Goal: Check status: Check status

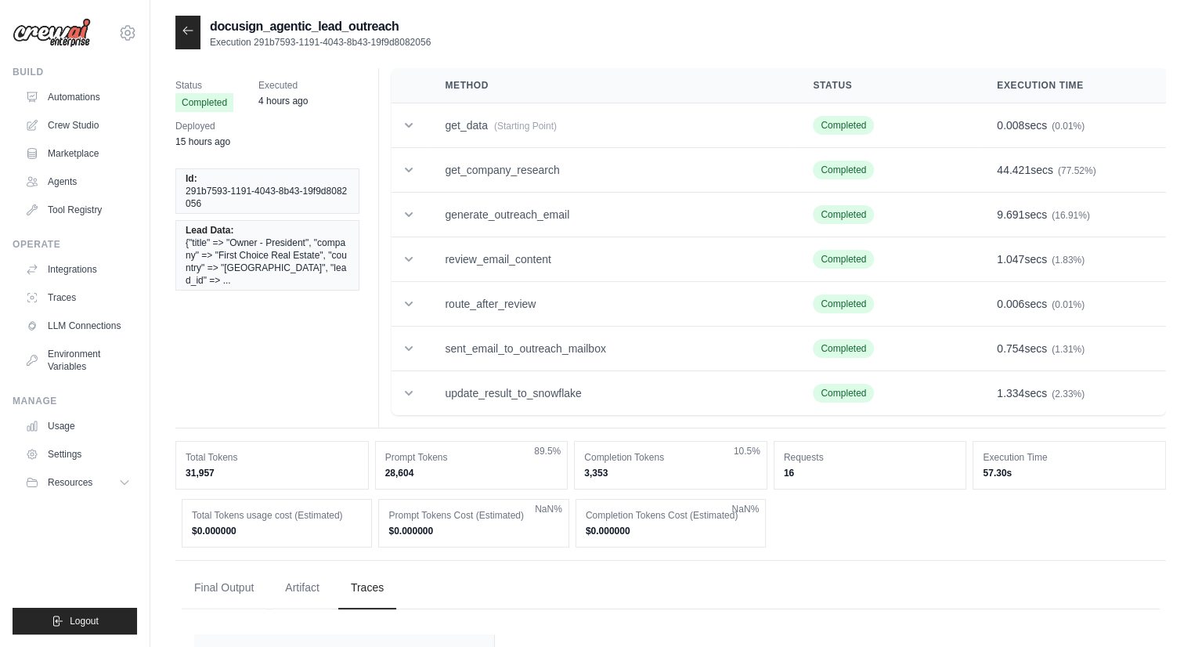
click at [194, 34] on div at bounding box center [187, 33] width 25 height 34
click at [185, 32] on icon at bounding box center [187, 30] width 9 height 7
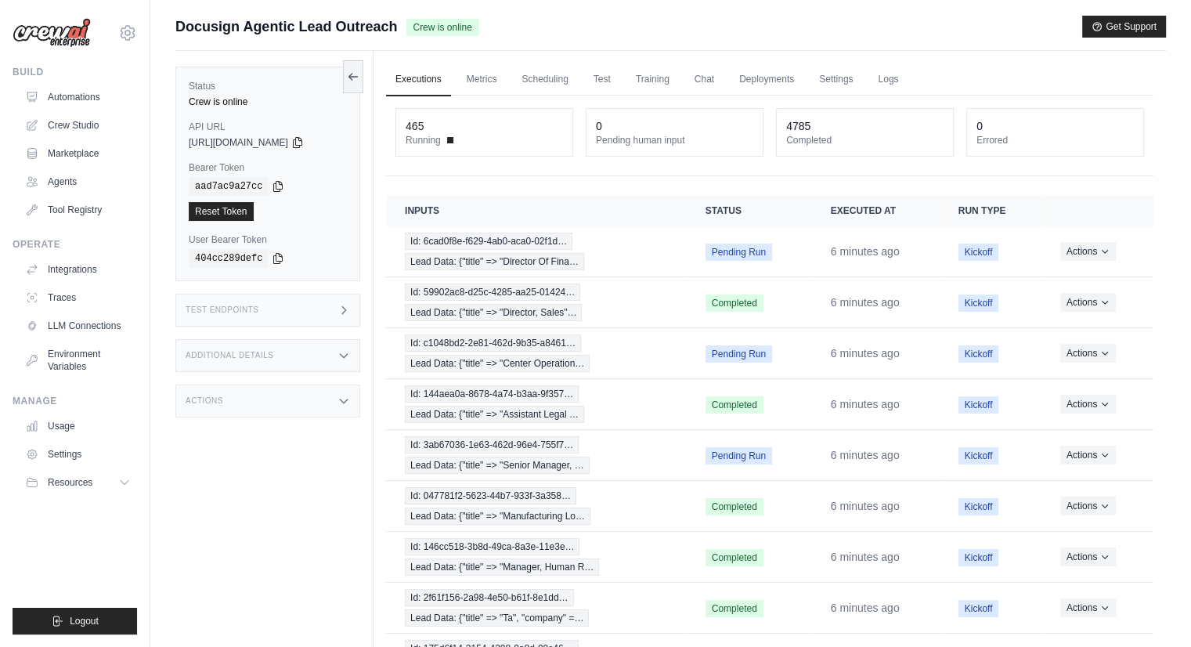
click at [447, 139] on span at bounding box center [450, 140] width 6 height 6
click at [426, 130] on div "465" at bounding box center [483, 126] width 157 height 16
click at [1090, 250] on button "Actions" at bounding box center [1089, 250] width 56 height 19
click at [196, 500] on div "Status Crew is online API URL copied https://docusign-agentic-lead-outreach-233…" at bounding box center [274, 374] width 198 height 647
click at [422, 128] on div "465" at bounding box center [414, 126] width 18 height 16
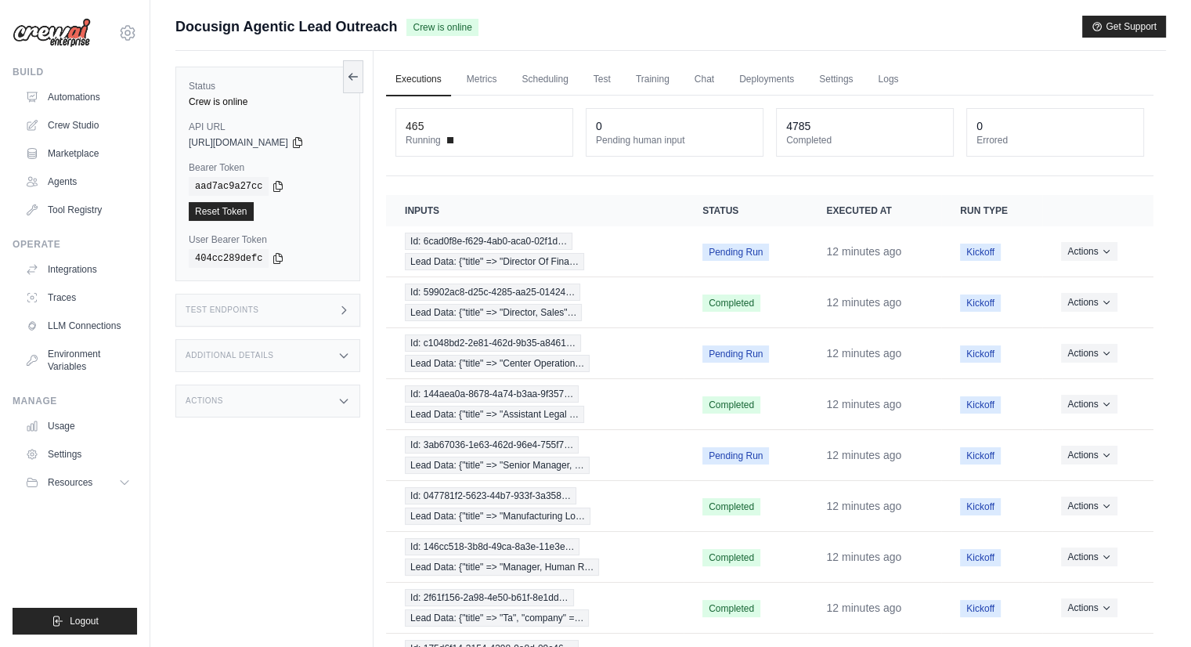
click at [291, 522] on div "Status Crew is online API URL copied https://docusign-agentic-lead-outreach-233…" at bounding box center [274, 374] width 198 height 647
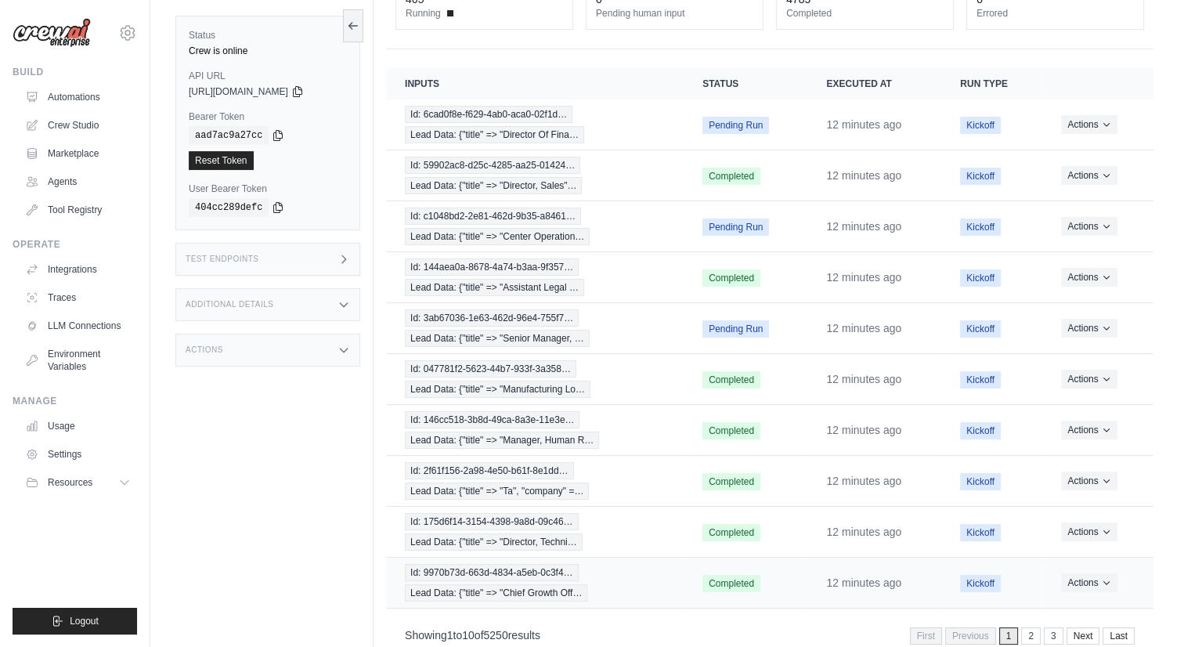
scroll to position [153, 0]
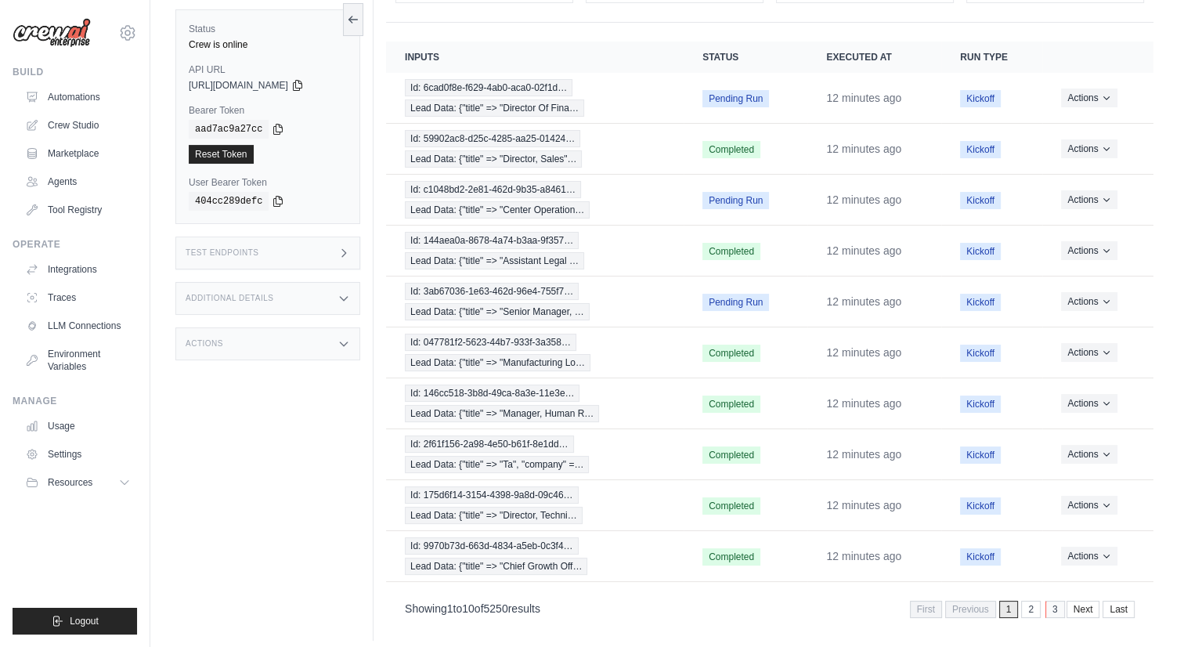
click at [1049, 600] on link "3" at bounding box center [1055, 608] width 20 height 17
click at [1075, 600] on link "Next" at bounding box center [1085, 608] width 34 height 17
click at [1029, 600] on link "2" at bounding box center [1032, 608] width 20 height 17
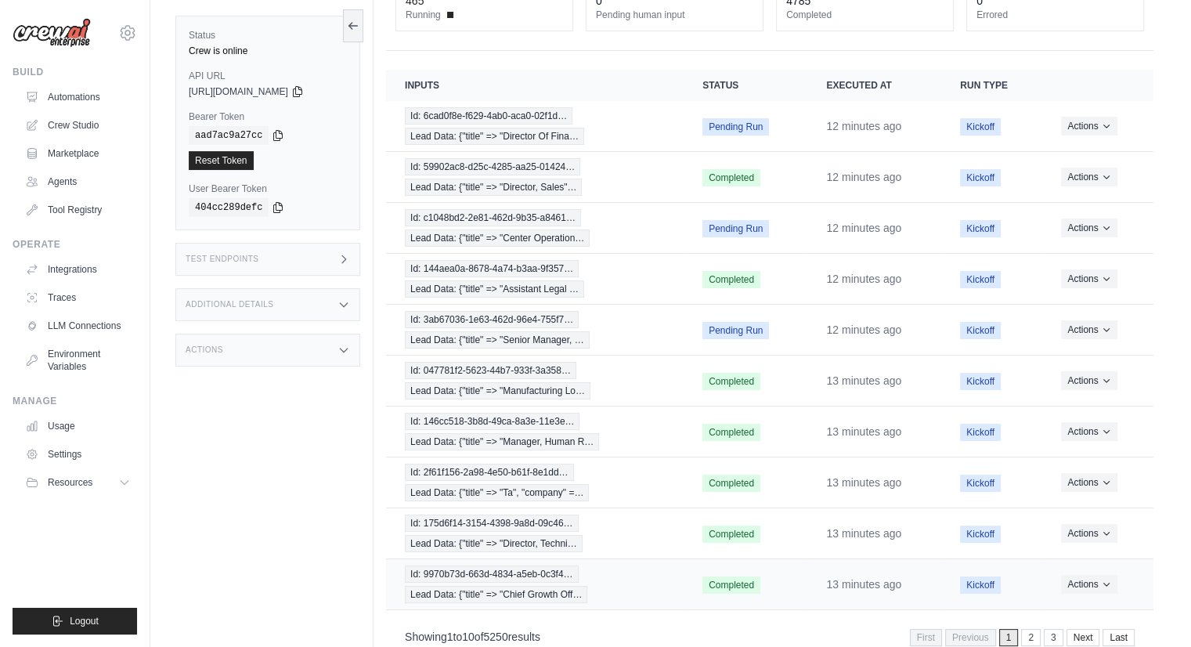
scroll to position [153, 0]
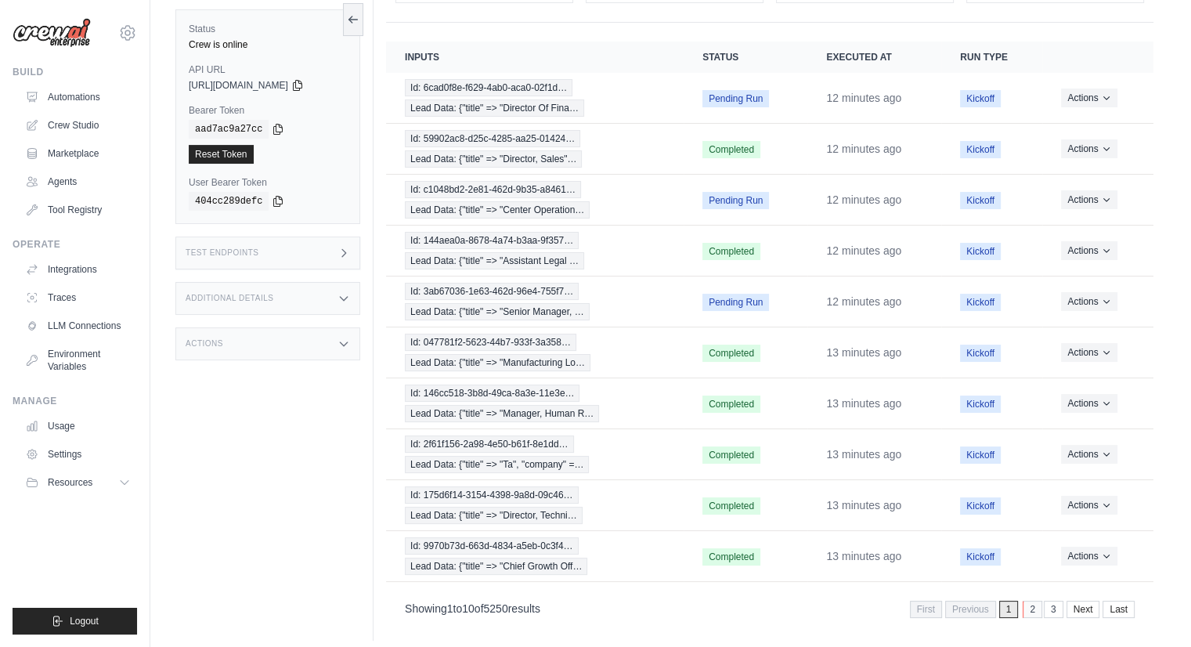
click at [1028, 602] on link "2" at bounding box center [1032, 608] width 20 height 17
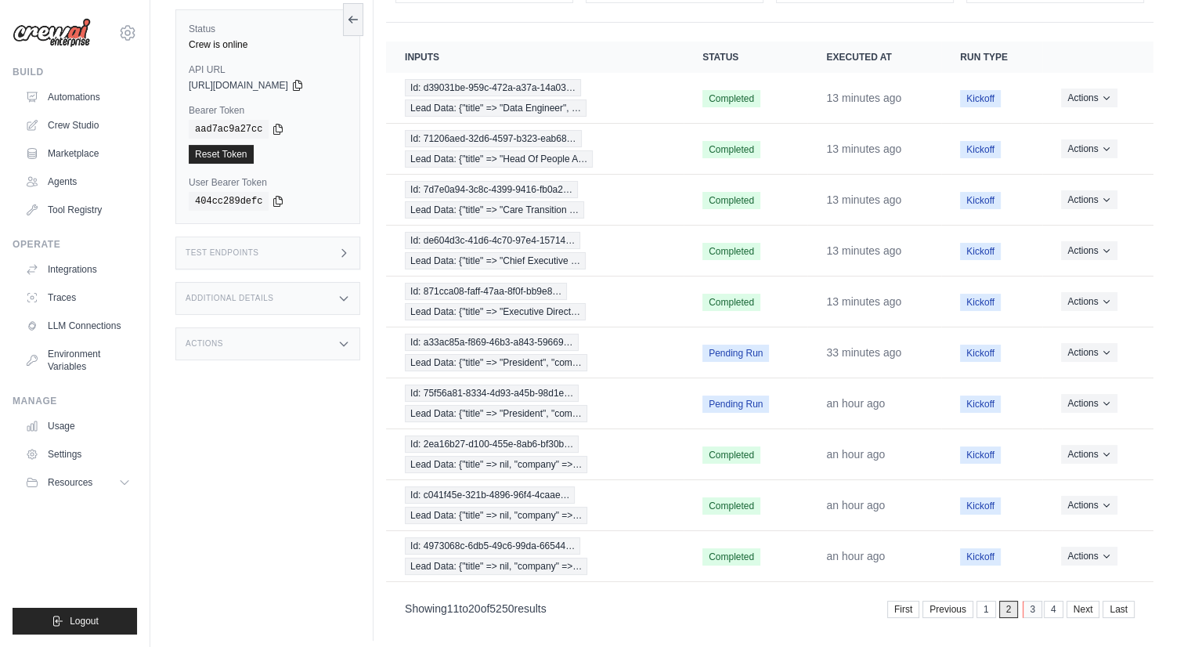
click at [1033, 602] on link "3" at bounding box center [1032, 608] width 20 height 17
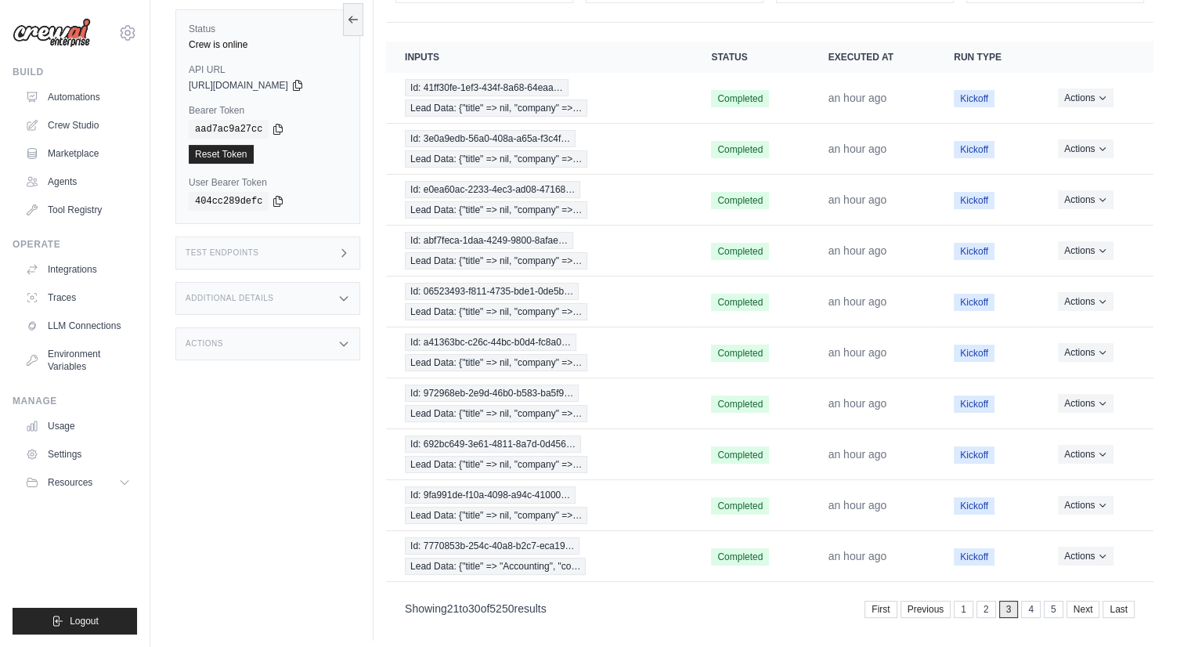
click at [1033, 602] on link "4" at bounding box center [1031, 608] width 20 height 17
click at [739, 446] on span "Pending Run" at bounding box center [740, 454] width 67 height 17
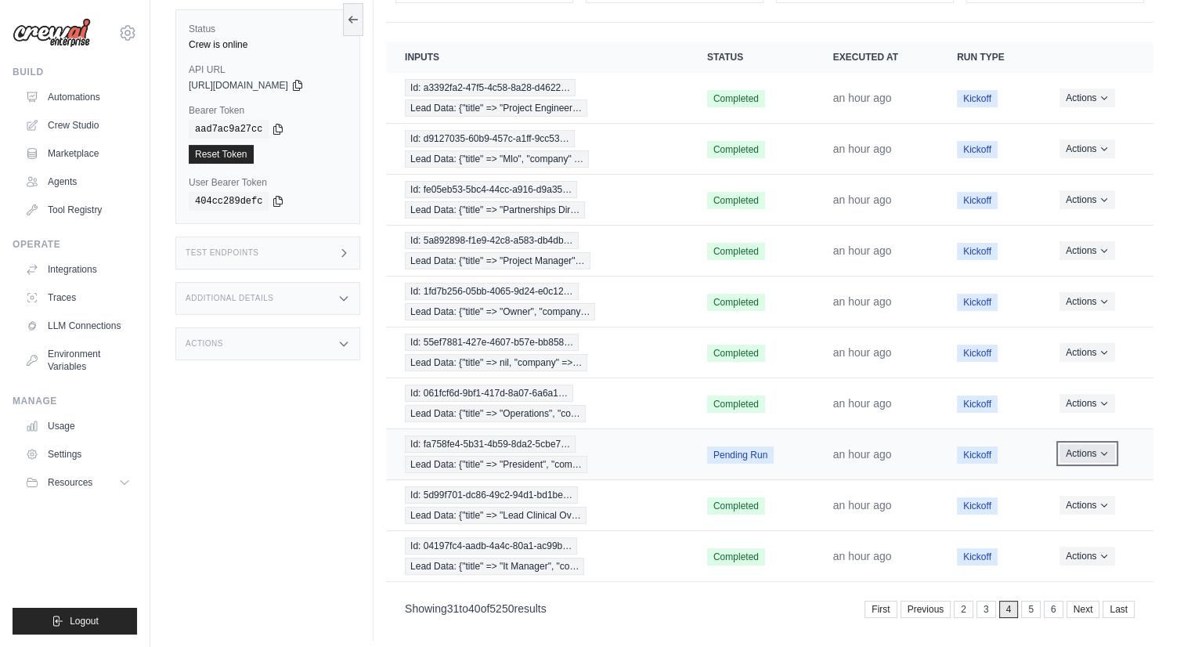
click at [1066, 446] on button "Actions" at bounding box center [1087, 453] width 56 height 19
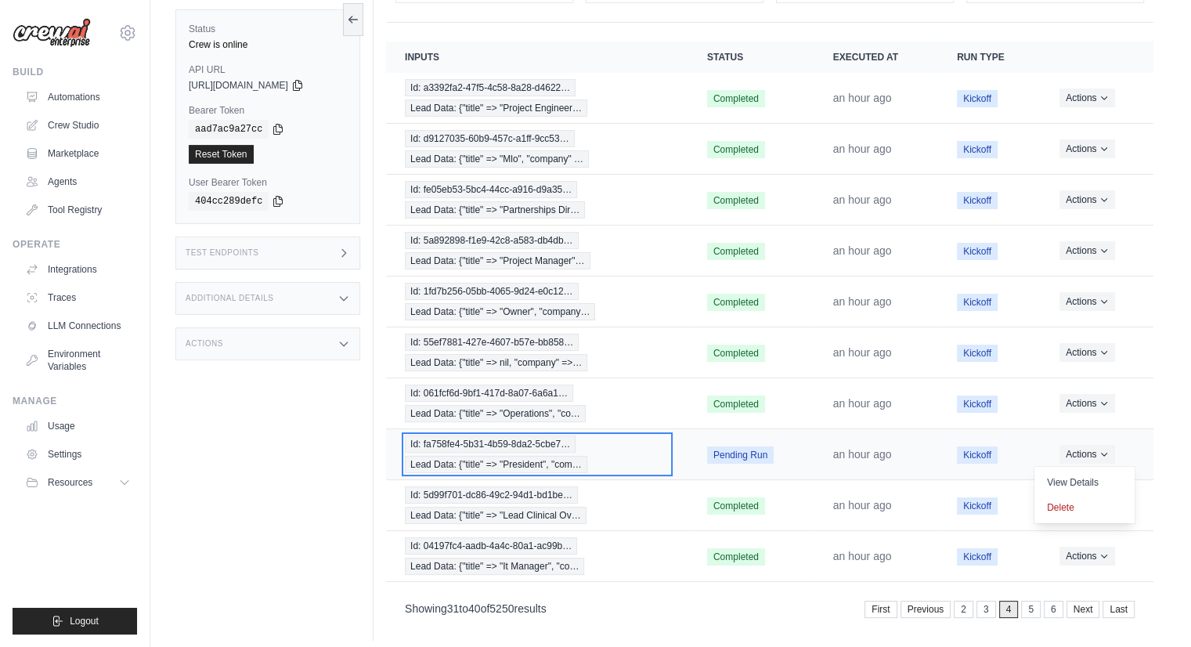
click at [520, 441] on span "Id: fa758fe4-5b31-4b59-8da2-5cbe7…" at bounding box center [490, 443] width 171 height 17
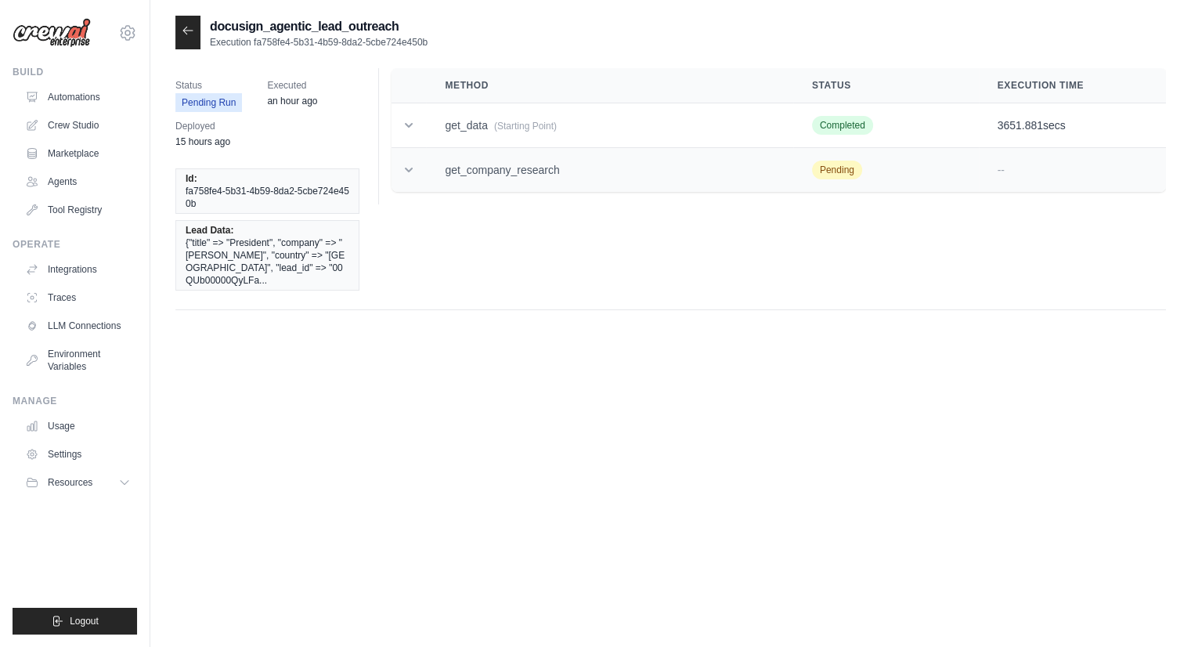
click at [401, 171] on icon at bounding box center [409, 170] width 16 height 16
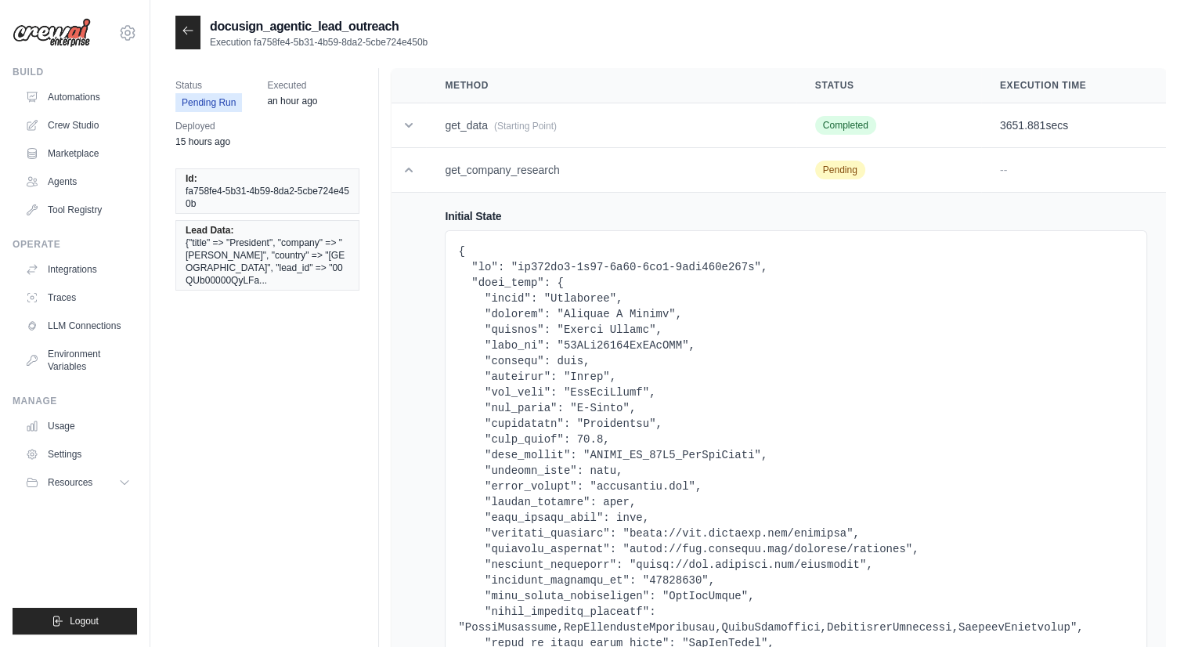
click at [700, 476] on pre at bounding box center [795, 532] width 675 height 579
click at [402, 173] on icon at bounding box center [409, 170] width 16 height 16
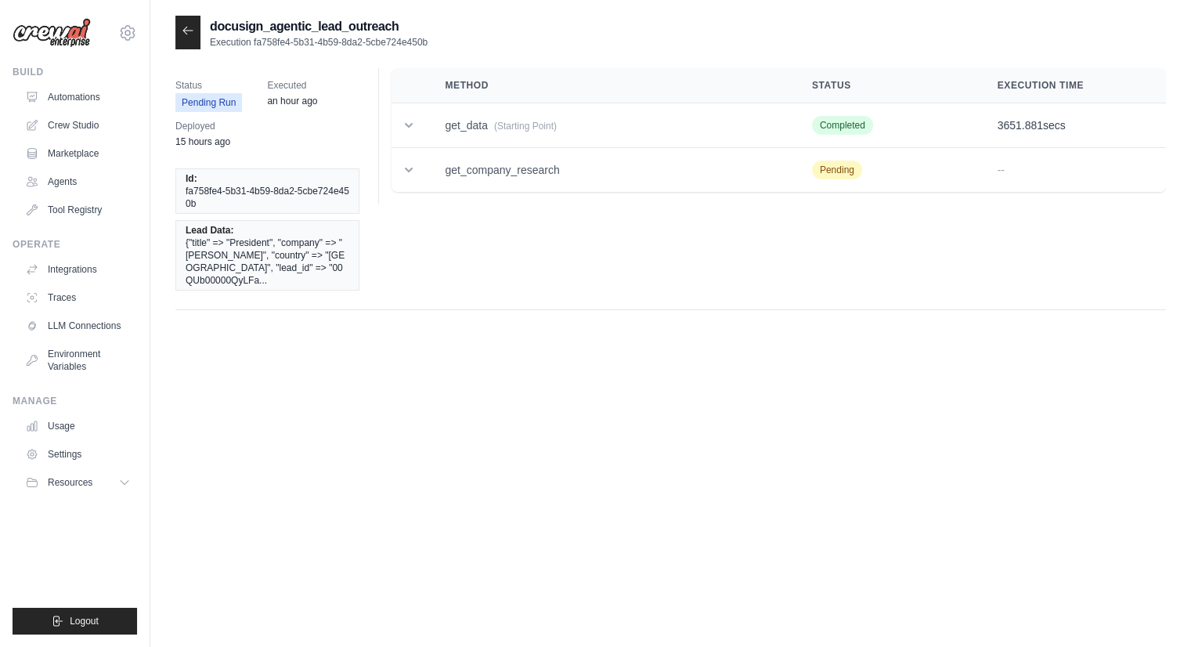
click at [190, 32] on icon at bounding box center [188, 30] width 13 height 13
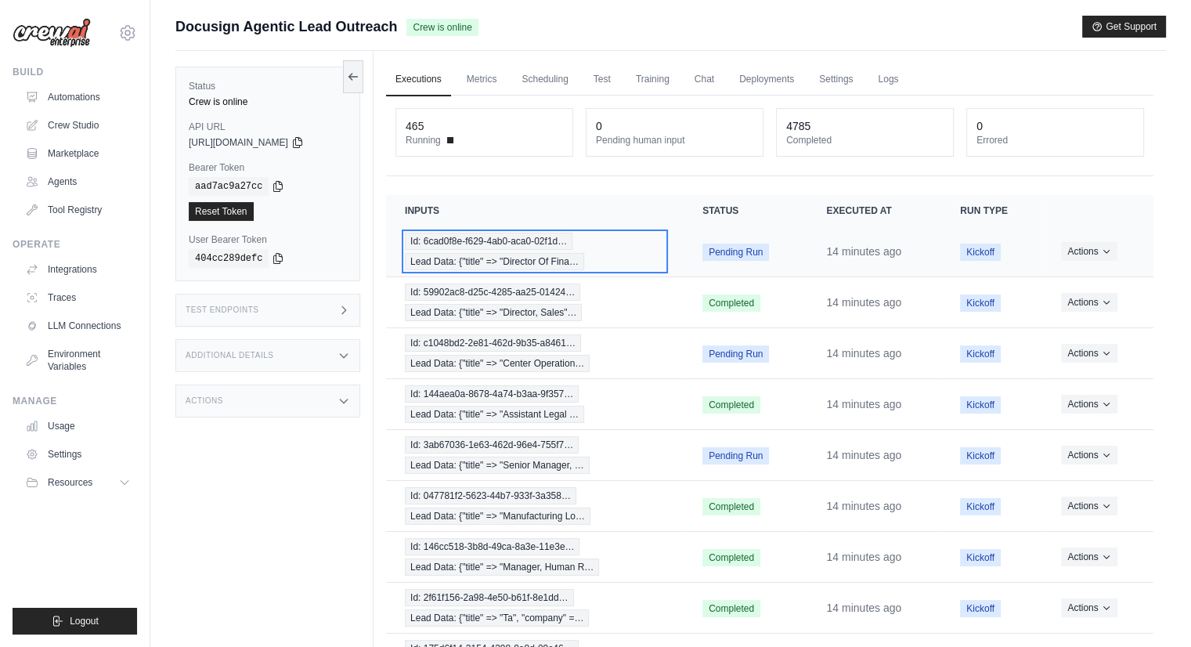
click at [467, 258] on span "Lead Data: {"title" => "Director Of Fina…" at bounding box center [494, 261] width 179 height 17
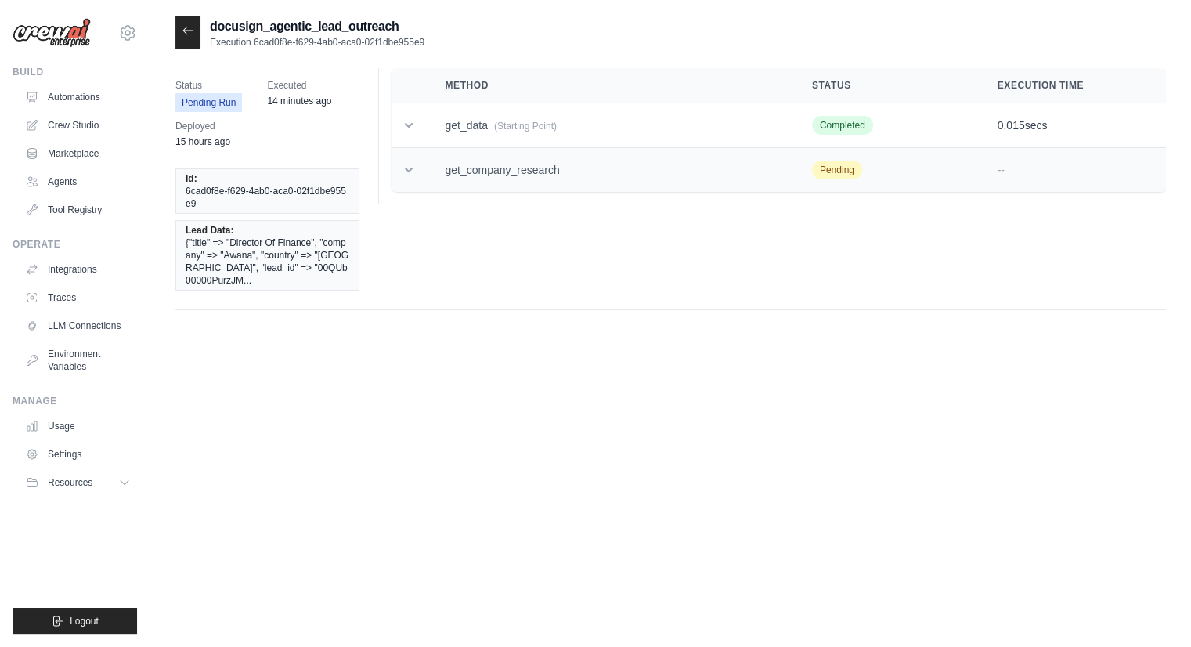
click at [404, 174] on icon at bounding box center [409, 170] width 16 height 16
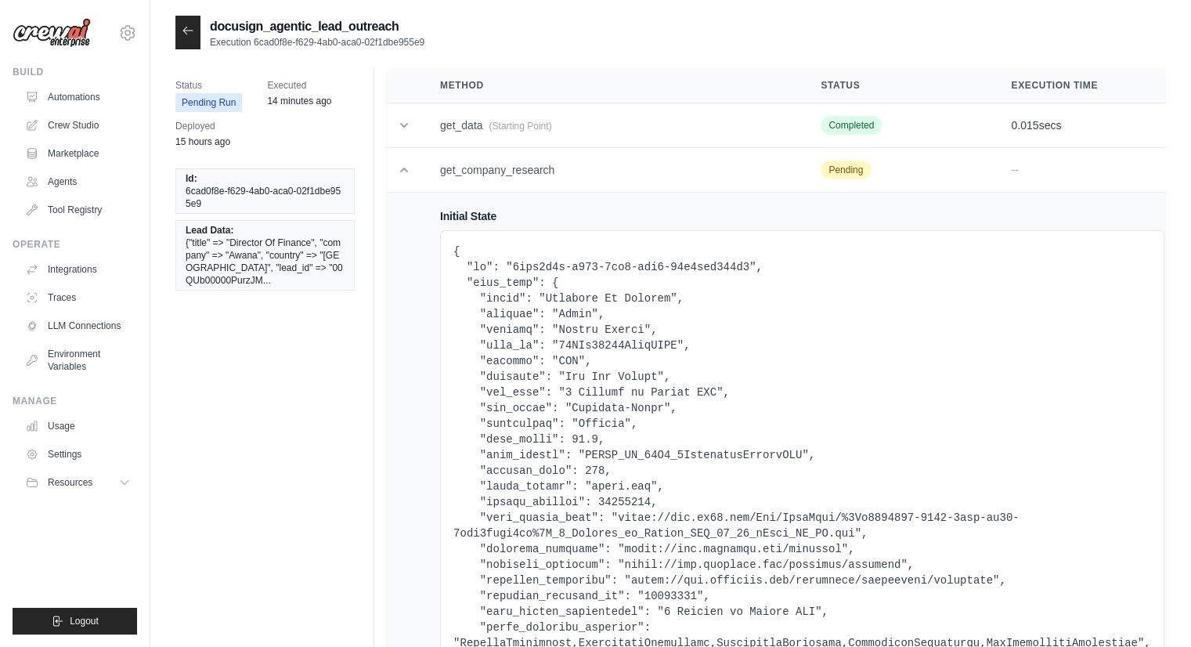
scroll to position [470, 0]
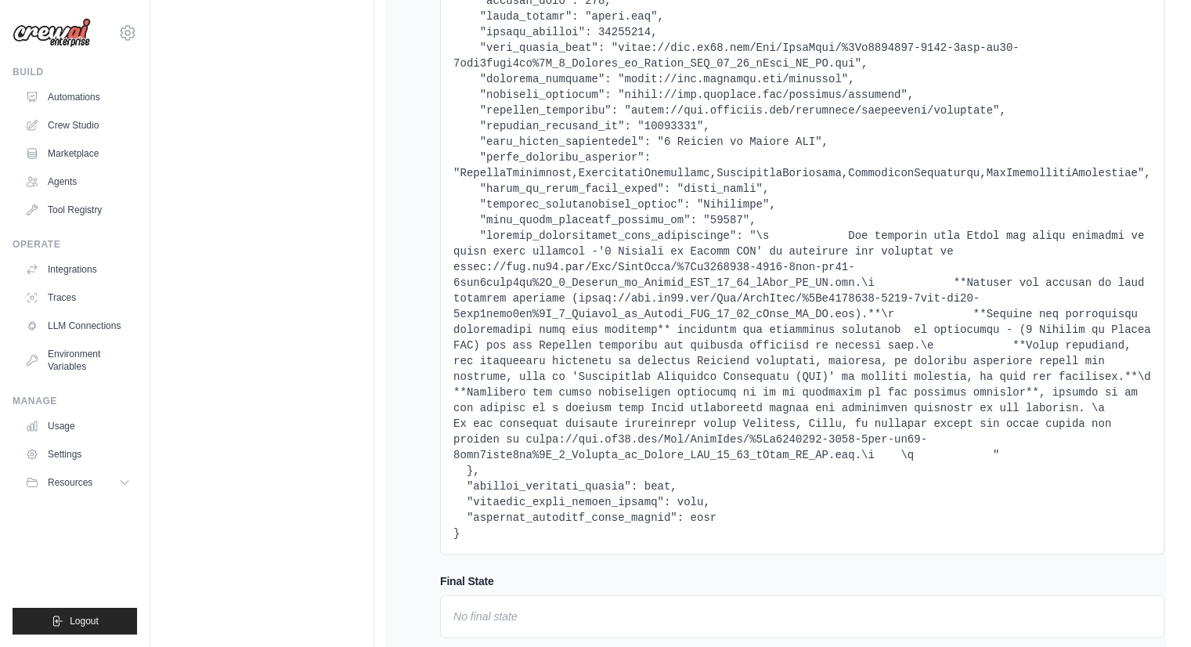
click at [720, 339] on pre at bounding box center [801, 157] width 697 height 767
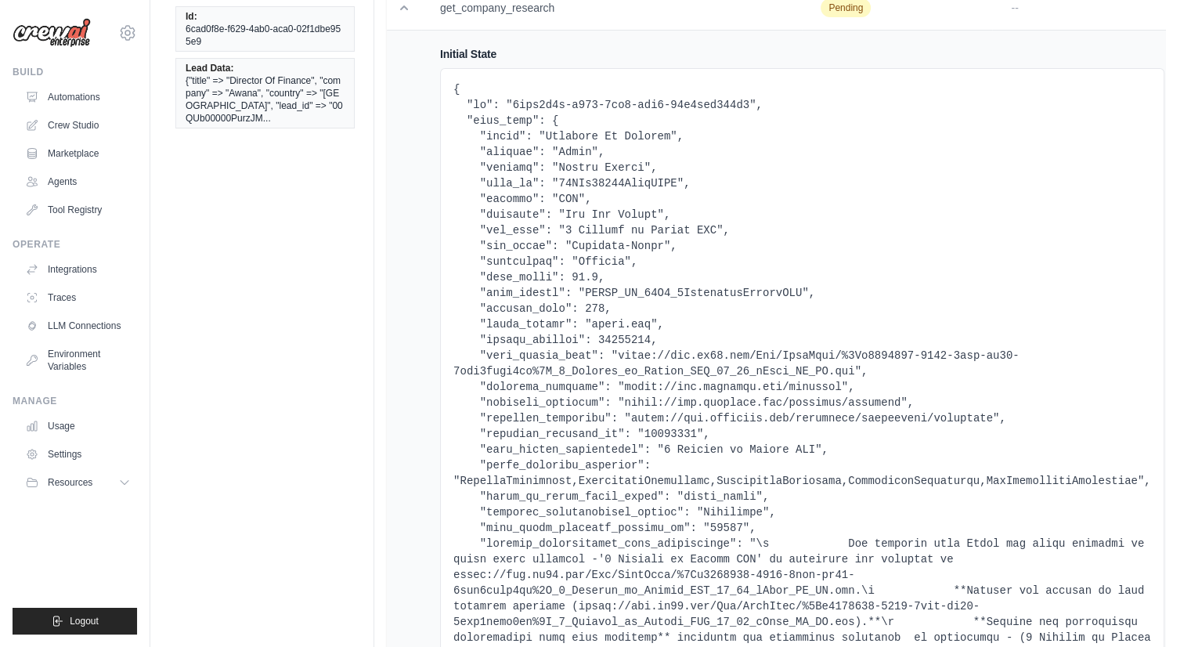
scroll to position [0, 0]
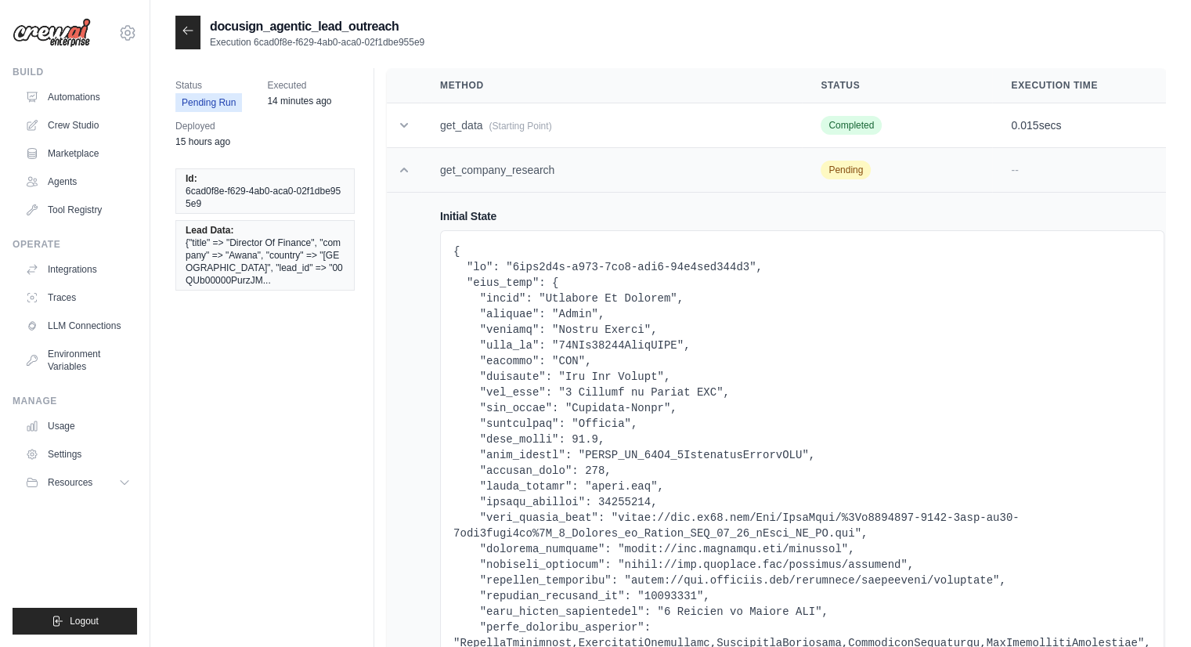
click at [407, 170] on icon at bounding box center [404, 170] width 16 height 16
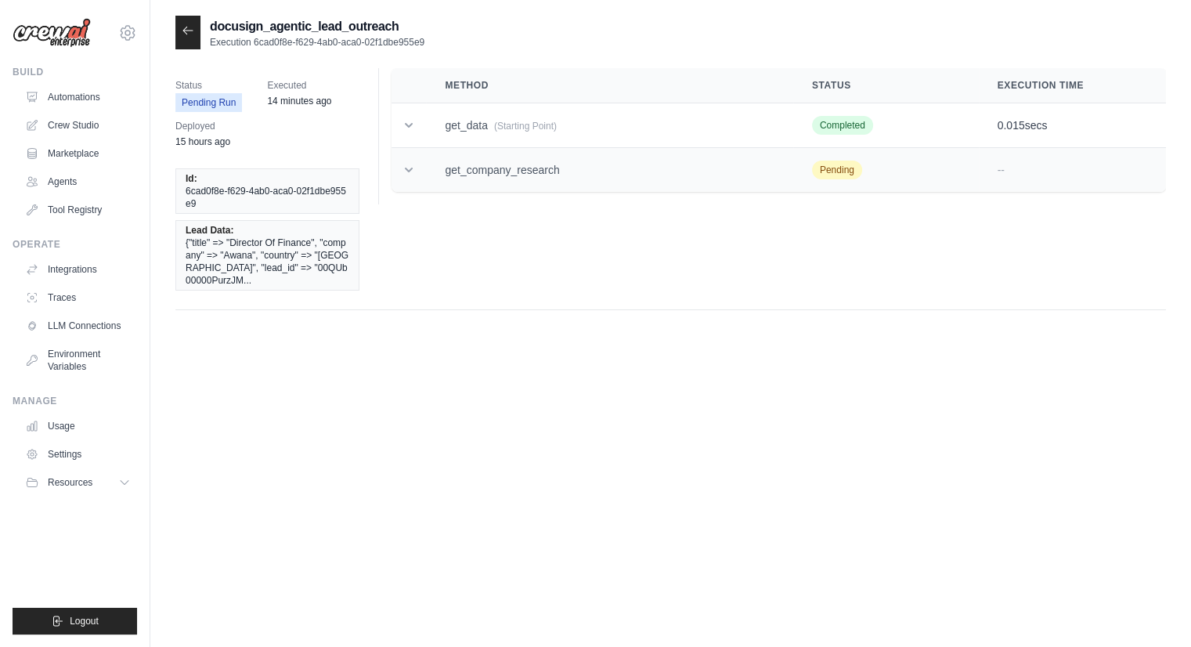
click at [412, 174] on icon at bounding box center [409, 170] width 16 height 16
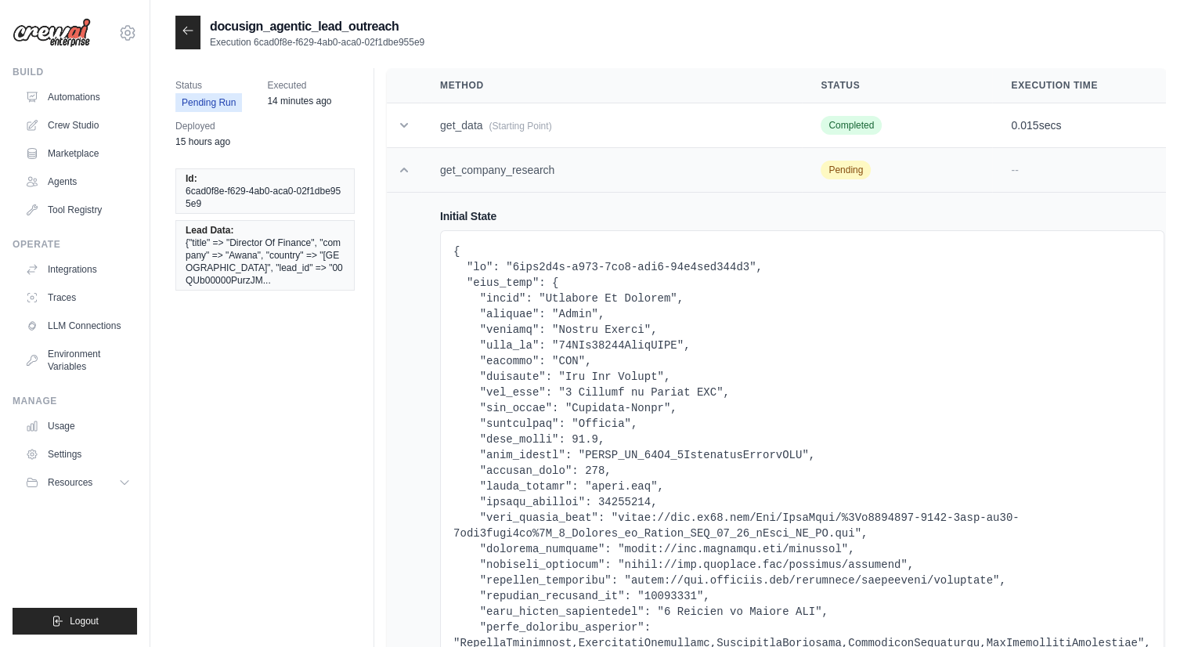
click at [412, 168] on icon at bounding box center [404, 170] width 16 height 16
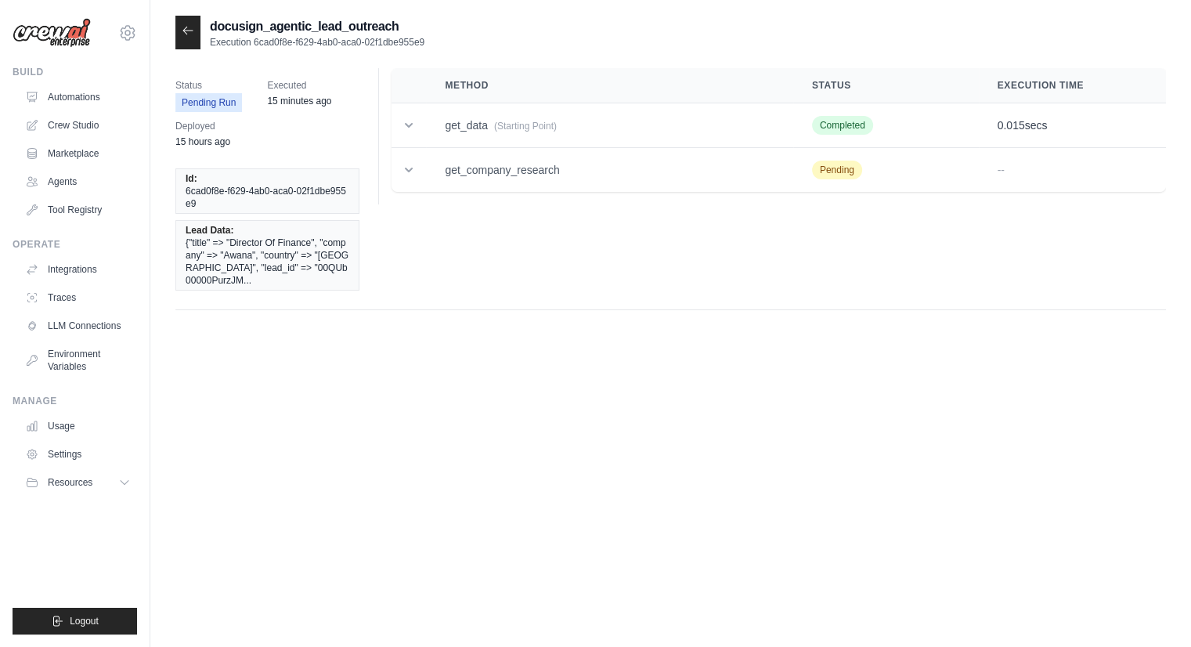
click at [182, 37] on div at bounding box center [187, 33] width 25 height 34
click at [186, 29] on icon at bounding box center [188, 30] width 13 height 13
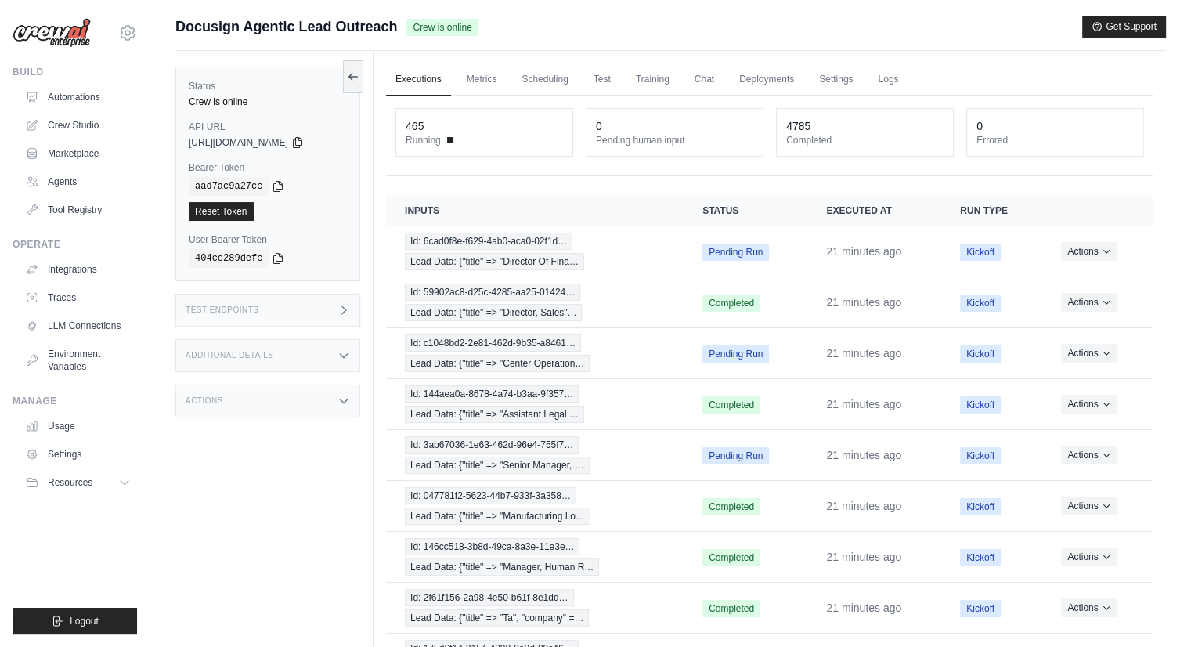
click at [280, 514] on div "Status Crew is online API URL copied https://docusign-agentic-lead-outreach-233…" at bounding box center [274, 374] width 198 height 647
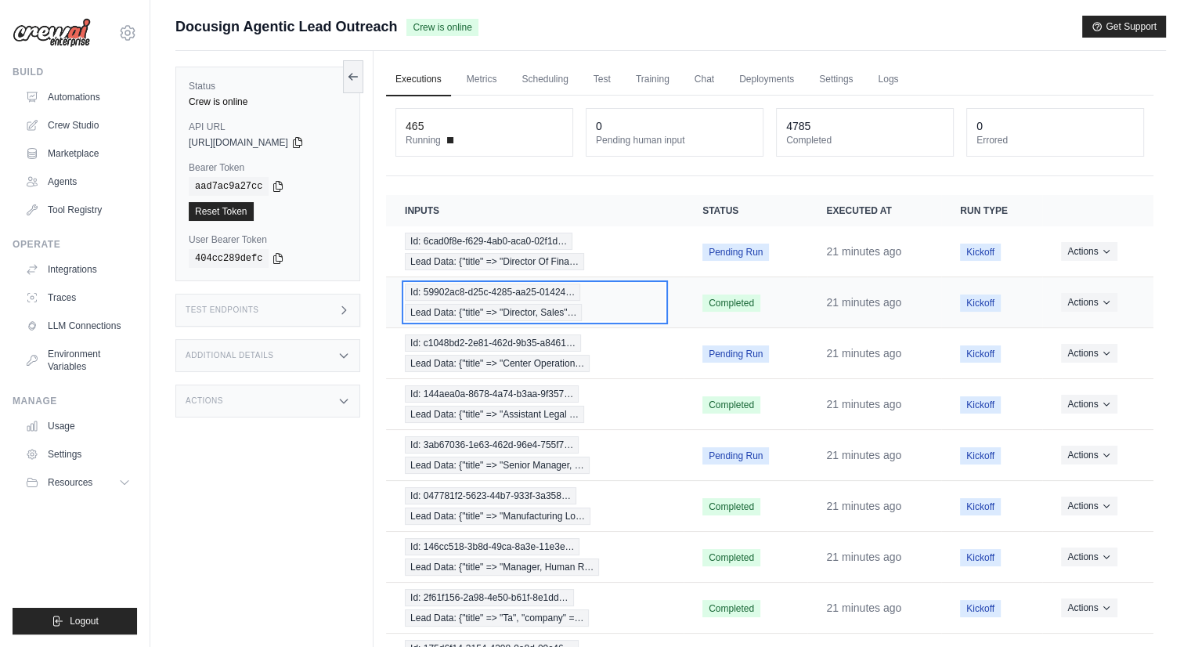
click at [504, 308] on span "Lead Data: {"title" => "Director, Sales"…" at bounding box center [493, 312] width 177 height 17
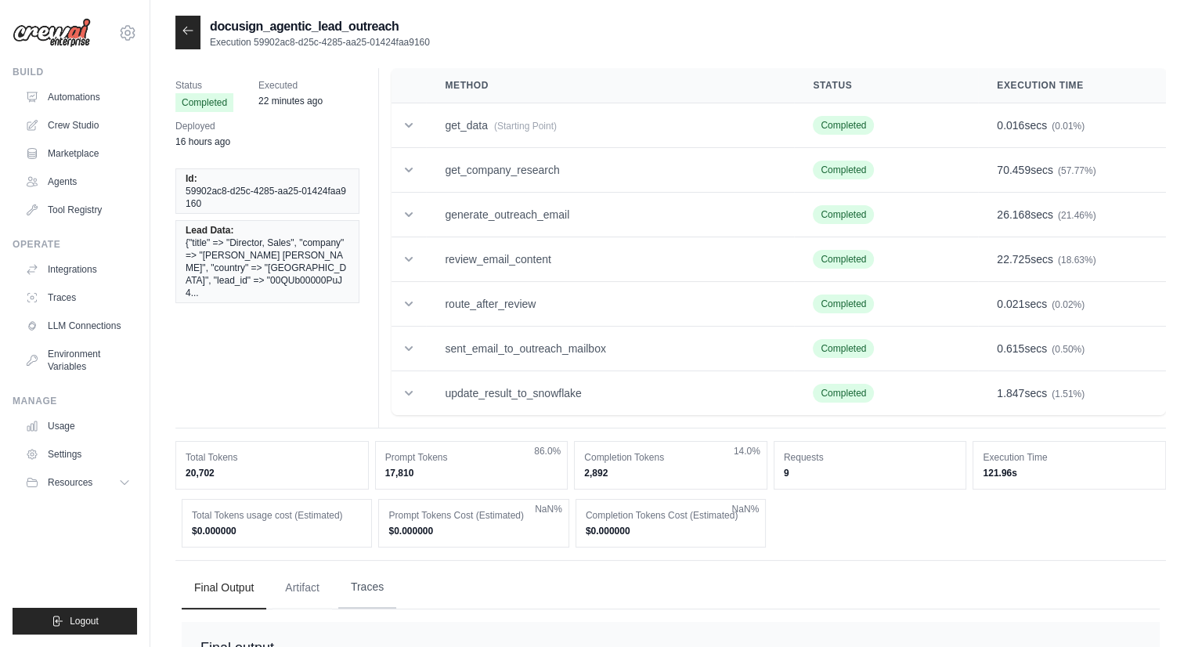
click at [358, 585] on button "Traces" at bounding box center [367, 587] width 58 height 42
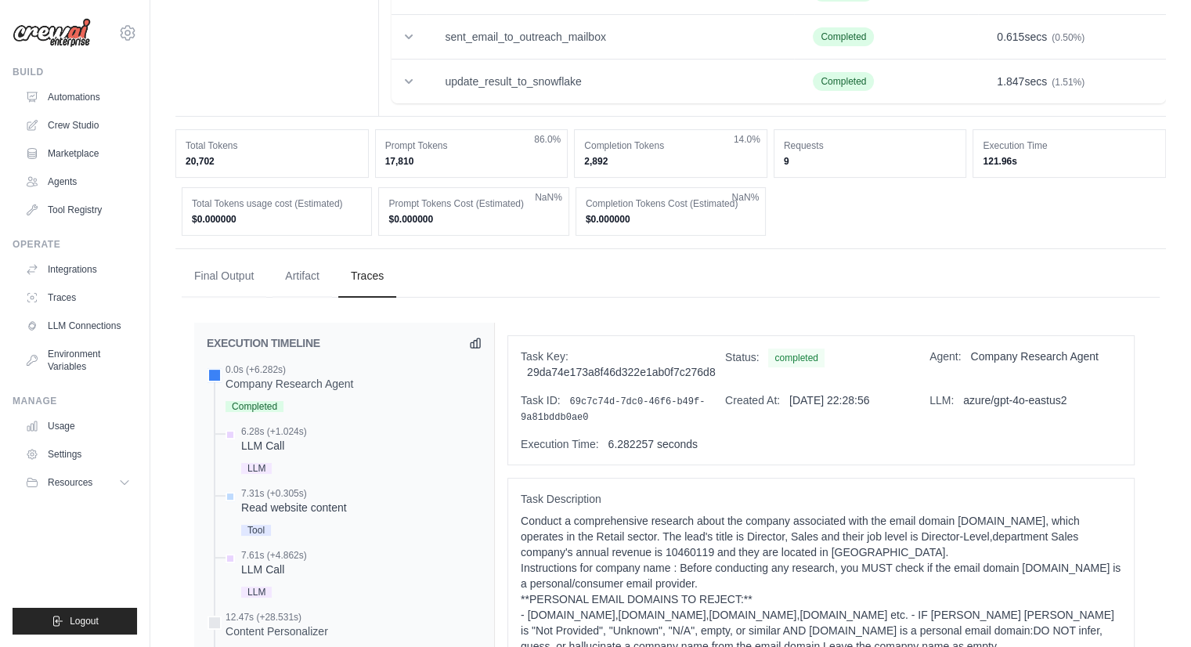
scroll to position [304, 0]
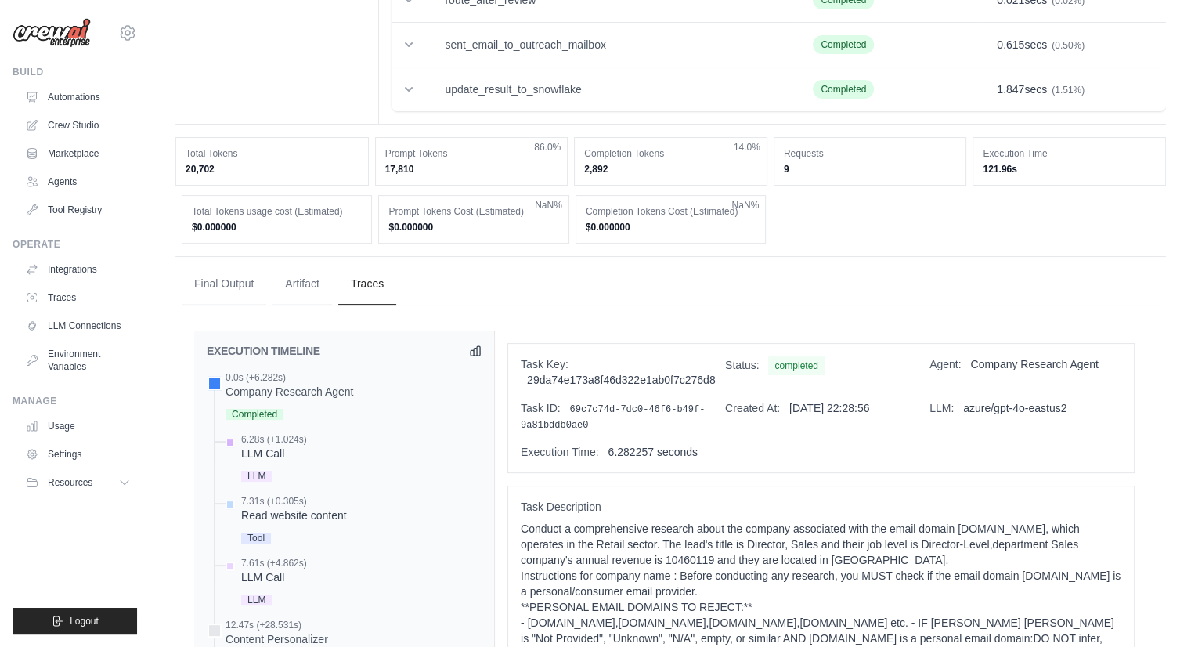
click at [282, 453] on div "LLM Call" at bounding box center [274, 453] width 66 height 16
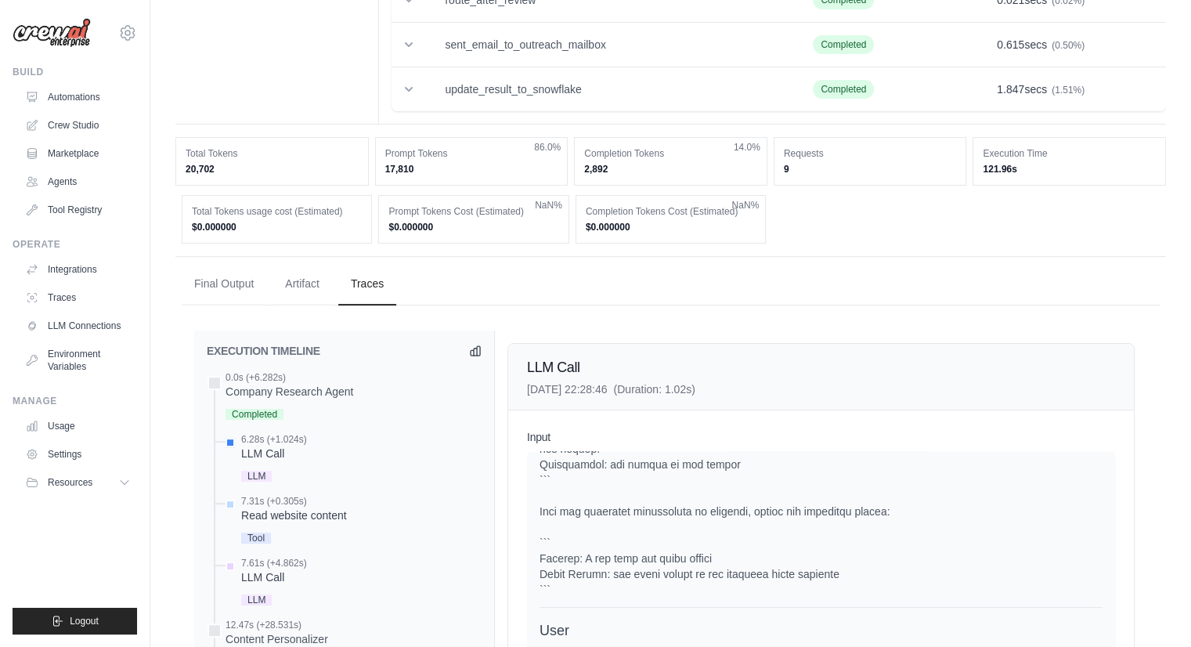
click at [791, 166] on dd "9" at bounding box center [870, 169] width 173 height 13
click at [789, 163] on dd "9" at bounding box center [870, 169] width 173 height 13
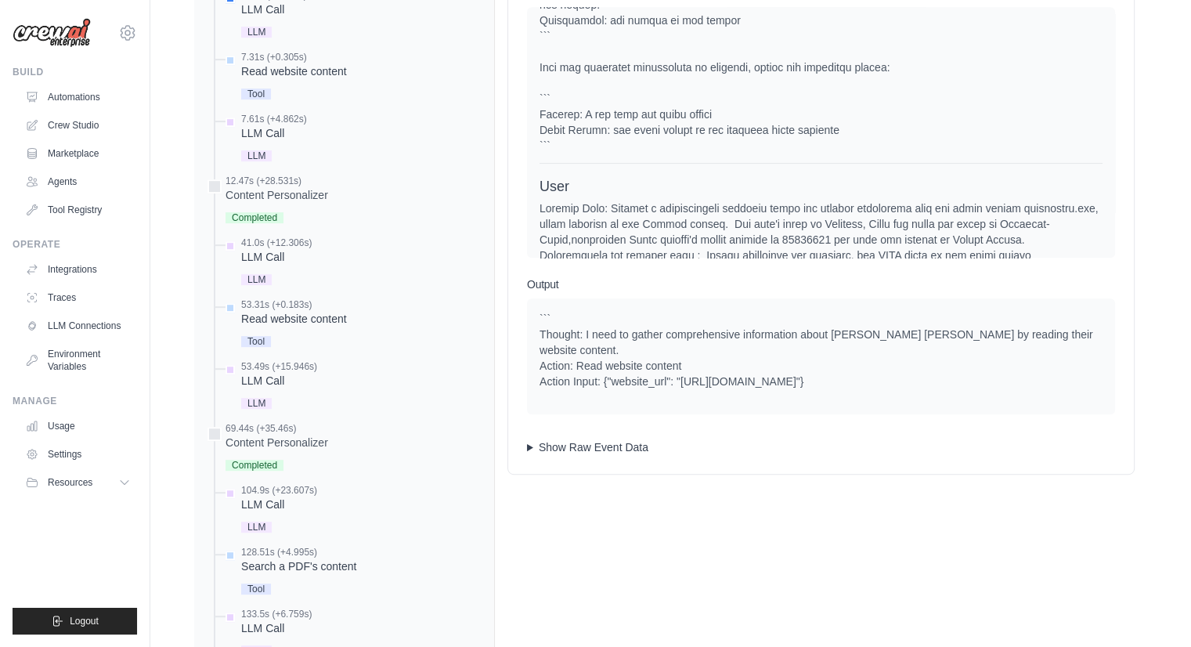
scroll to position [744, 0]
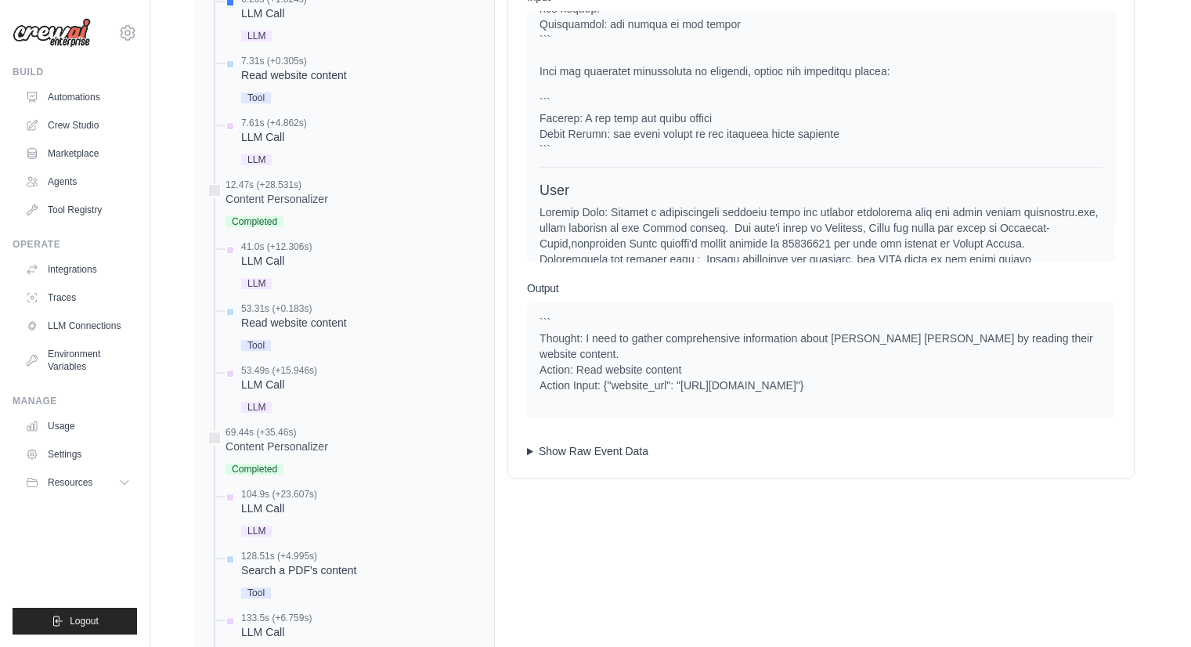
click at [585, 443] on summary "Show Raw Event Data" at bounding box center [821, 451] width 588 height 16
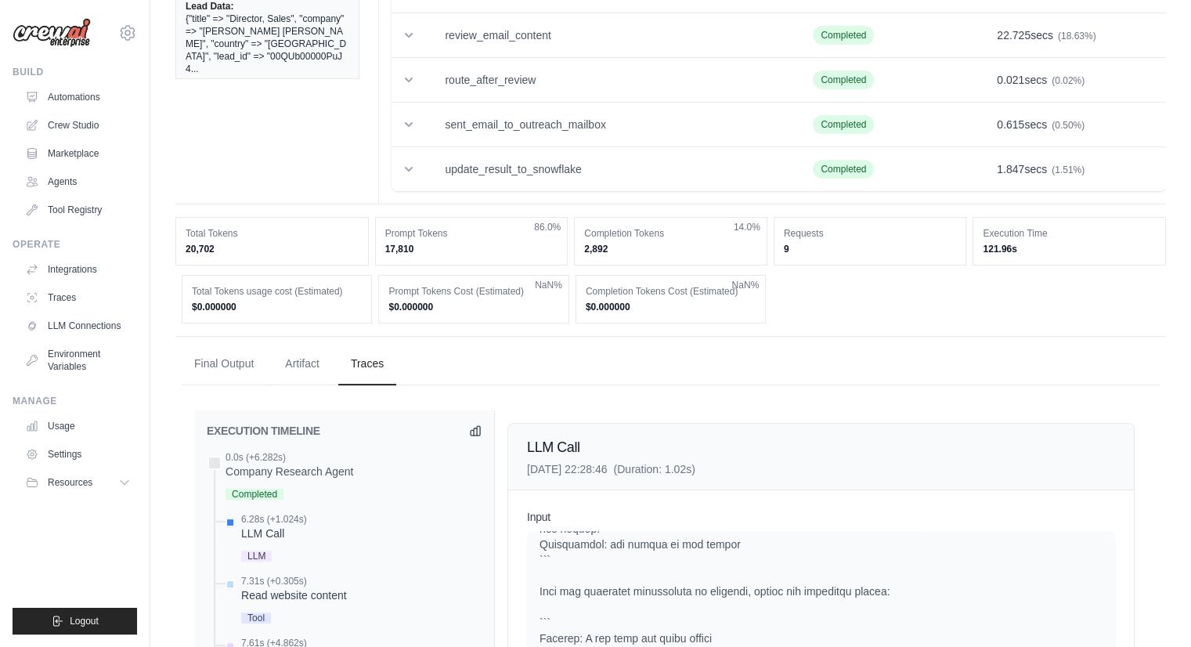
scroll to position [0, 0]
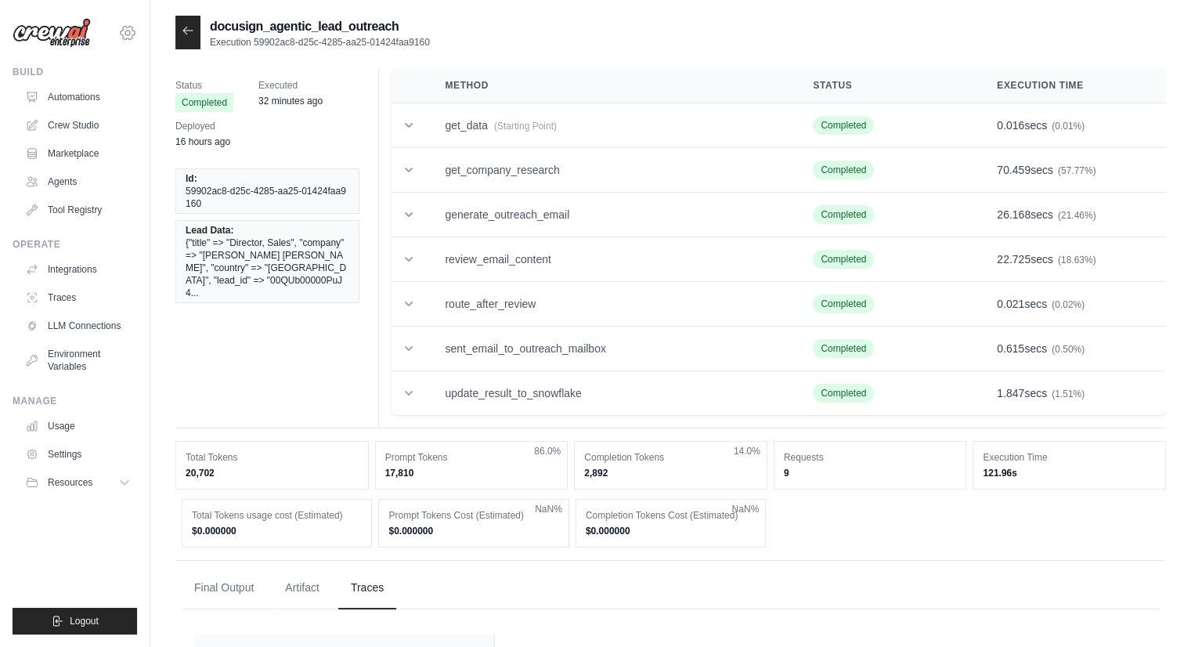
click at [129, 29] on icon at bounding box center [127, 32] width 19 height 19
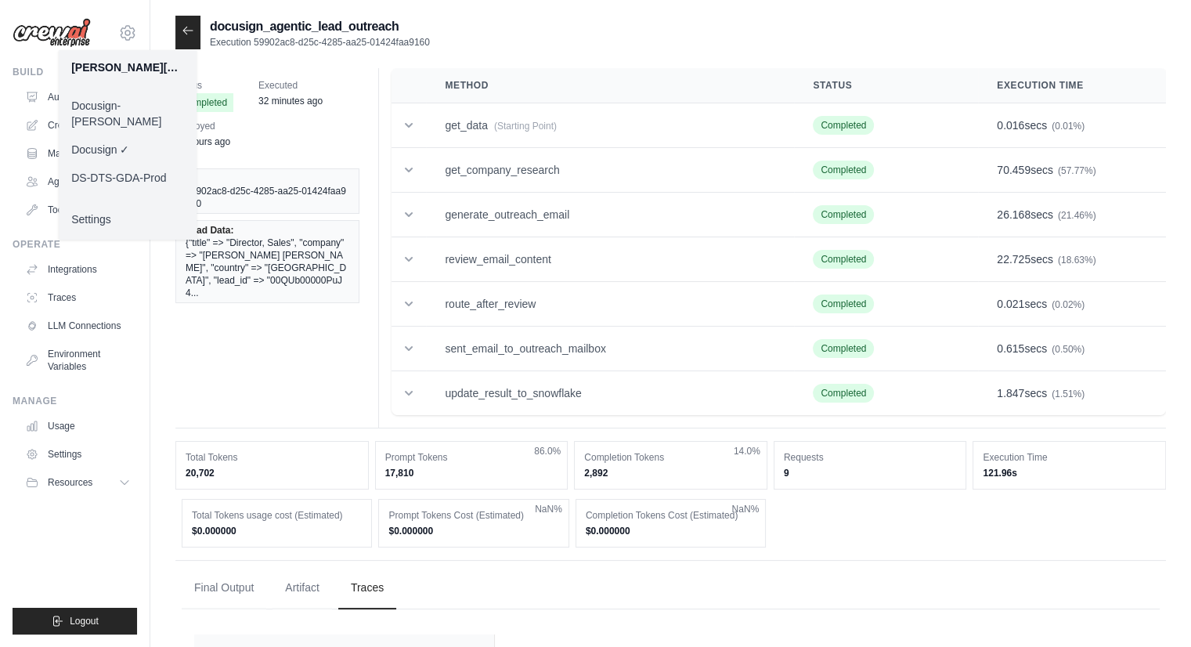
click at [332, 44] on p "Execution 59902ac8-d25c-4285-aa25-01424faa9160" at bounding box center [320, 42] width 220 height 13
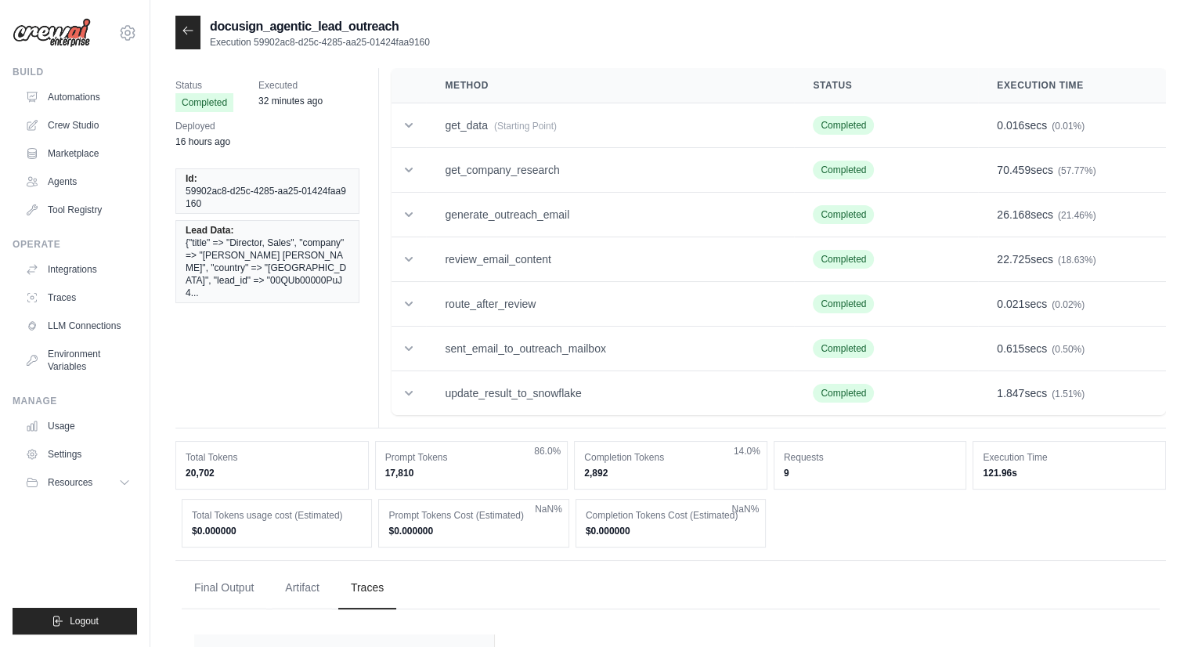
click at [191, 32] on icon at bounding box center [188, 30] width 13 height 13
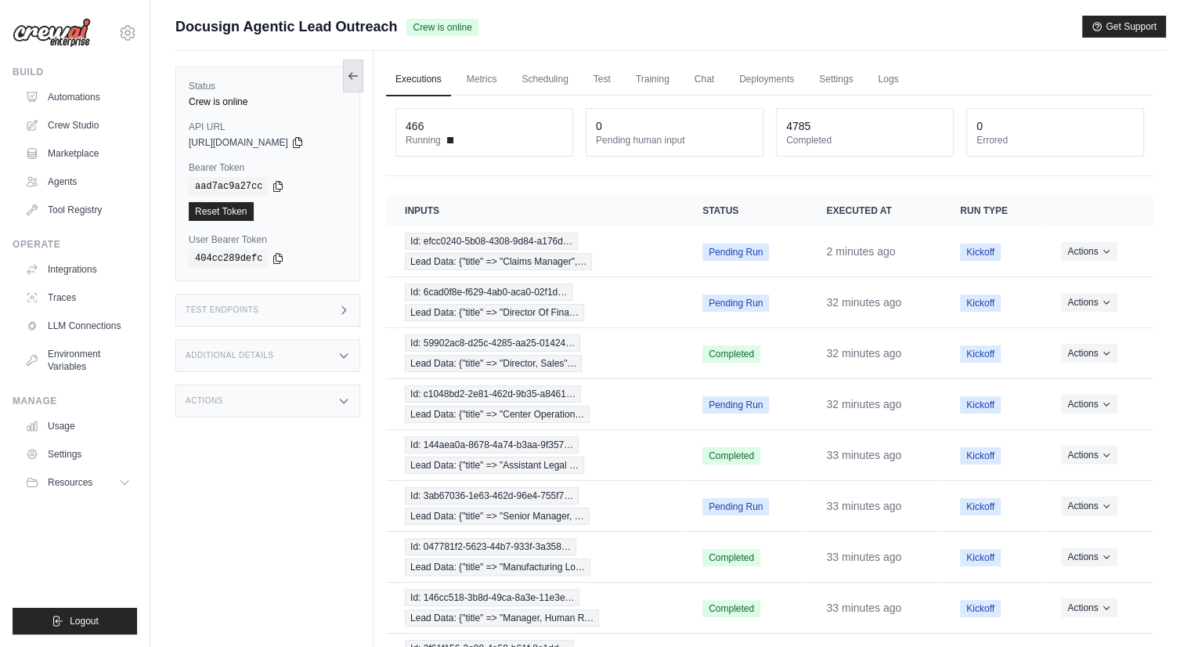
click at [351, 67] on button at bounding box center [353, 75] width 20 height 33
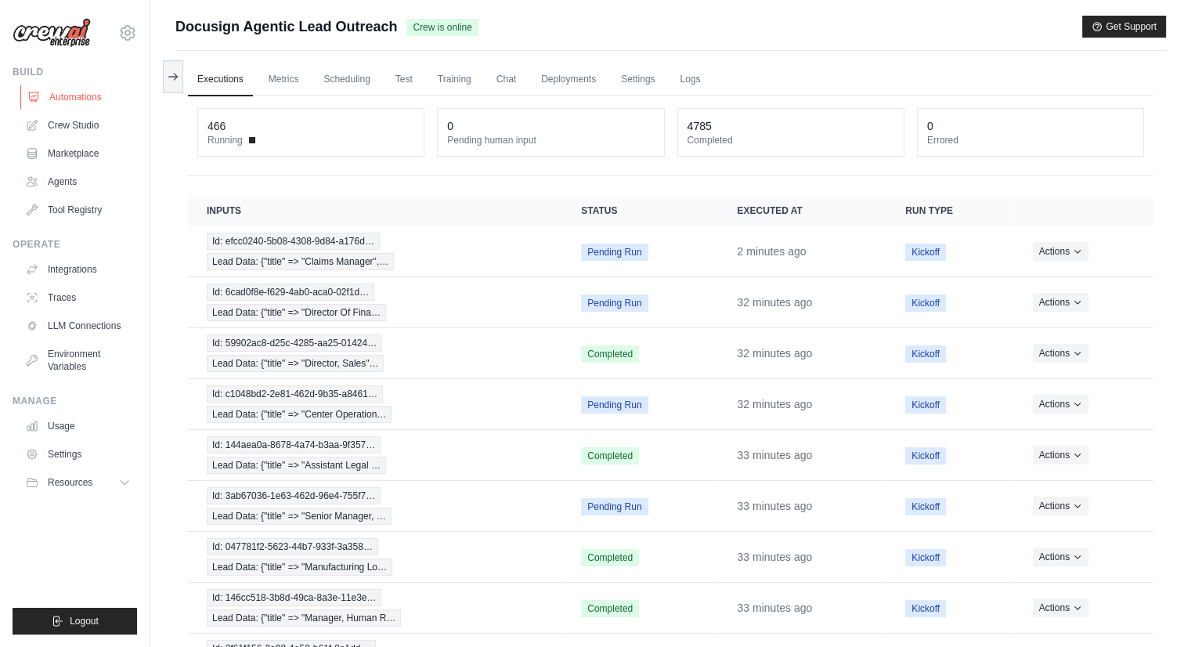
click at [81, 96] on link "Automations" at bounding box center [79, 97] width 118 height 25
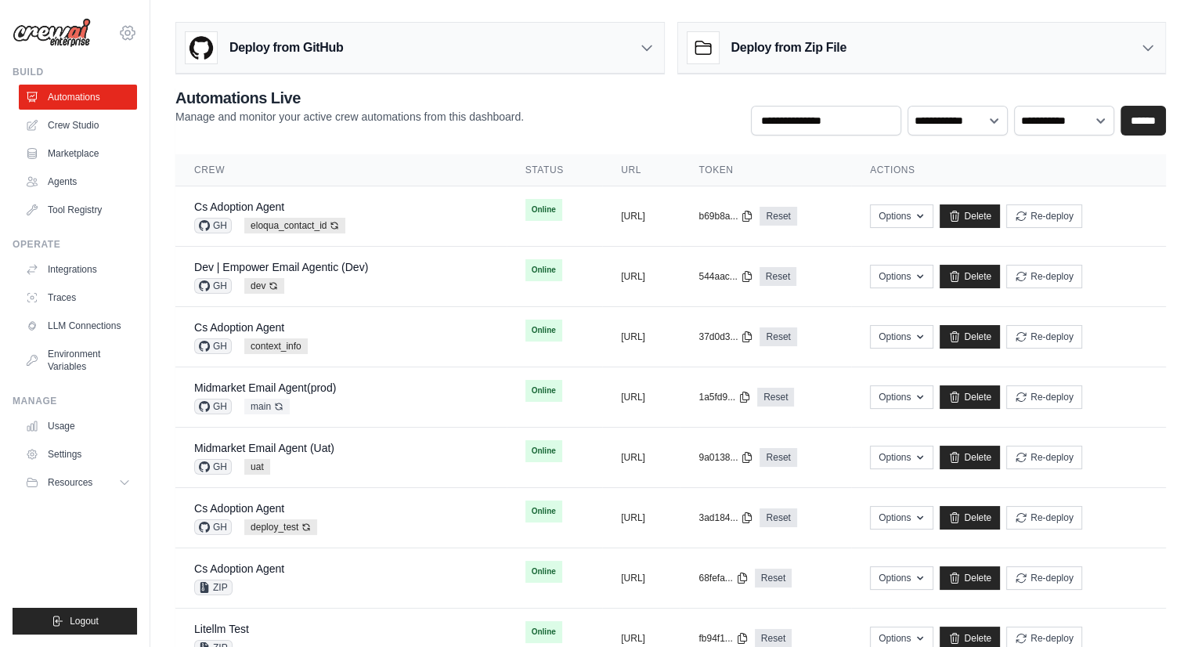
click at [125, 41] on icon at bounding box center [127, 32] width 19 height 19
